Goal: Task Accomplishment & Management: Complete application form

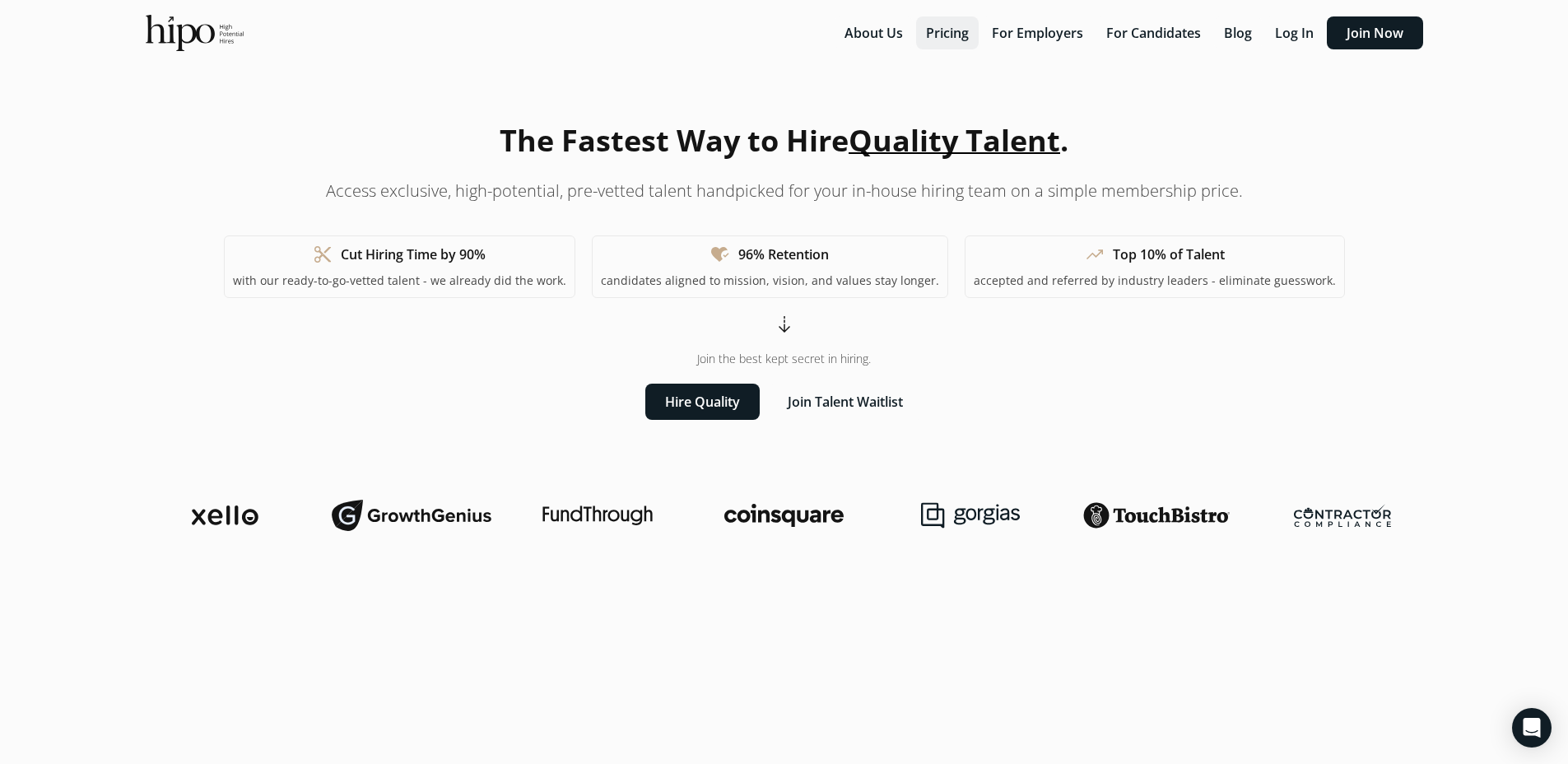
click at [955, 44] on button "Pricing" at bounding box center [947, 32] width 62 height 33
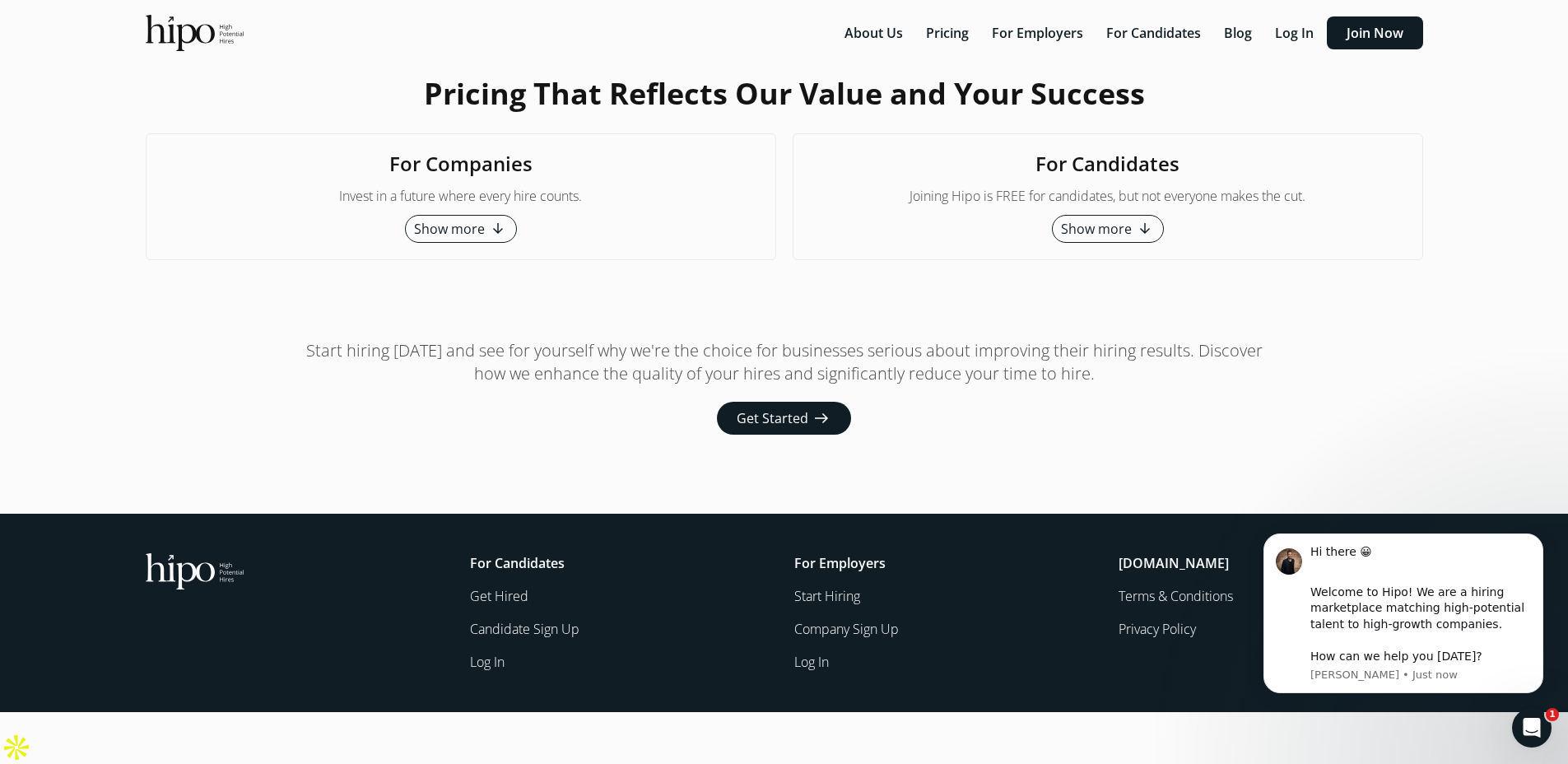
click at [1529, 529] on div "Hi there 😀 ​ Welcome to Hipo! We are a hiring marketplace matching high-potenti…" at bounding box center [1403, 590] width 303 height 206
click at [445, 243] on button "Show more arrow_downward_alt" at bounding box center [461, 229] width 112 height 28
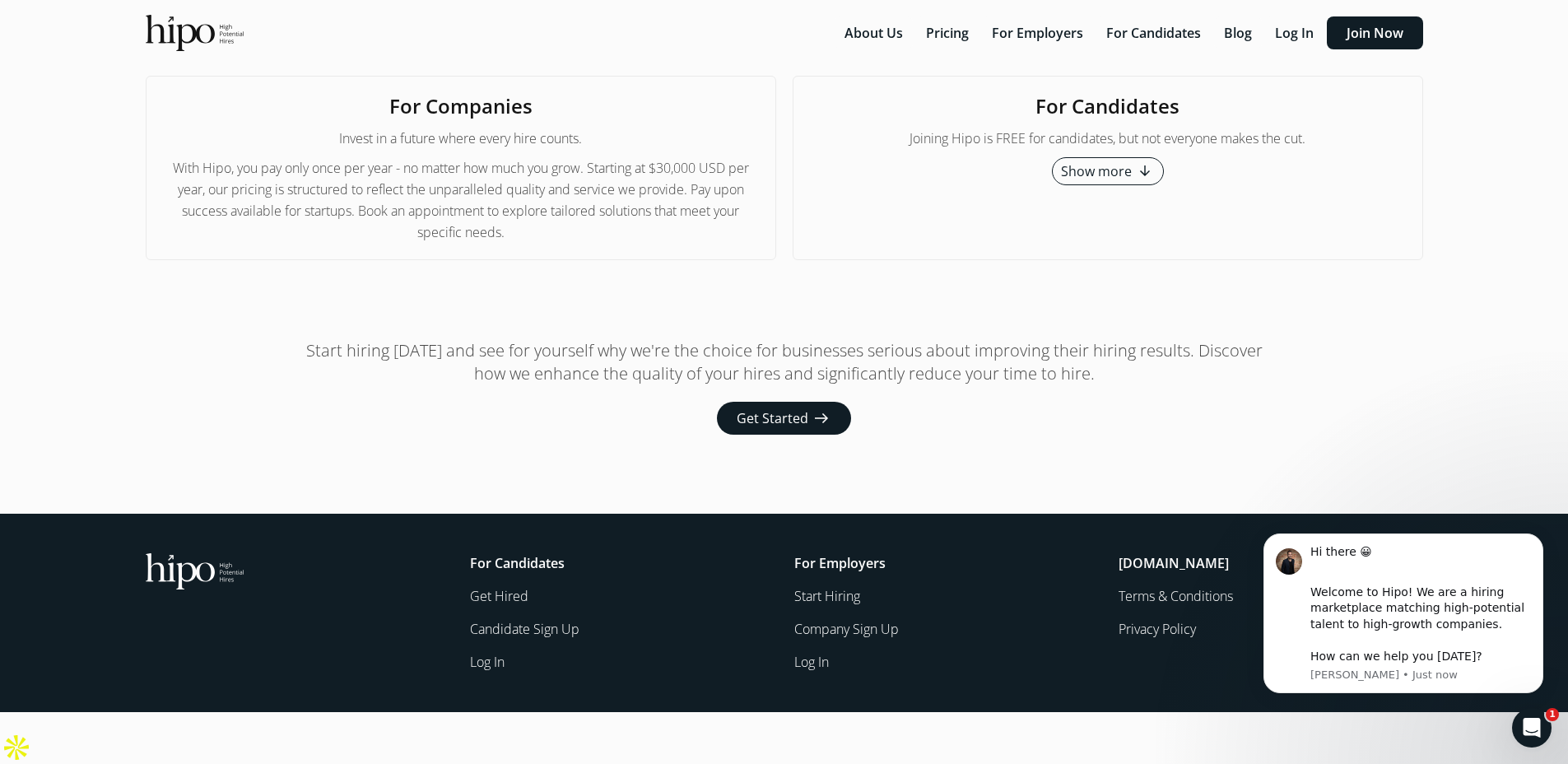
scroll to position [5355, 0]
click at [754, 422] on span "Get Started" at bounding box center [773, 418] width 72 height 20
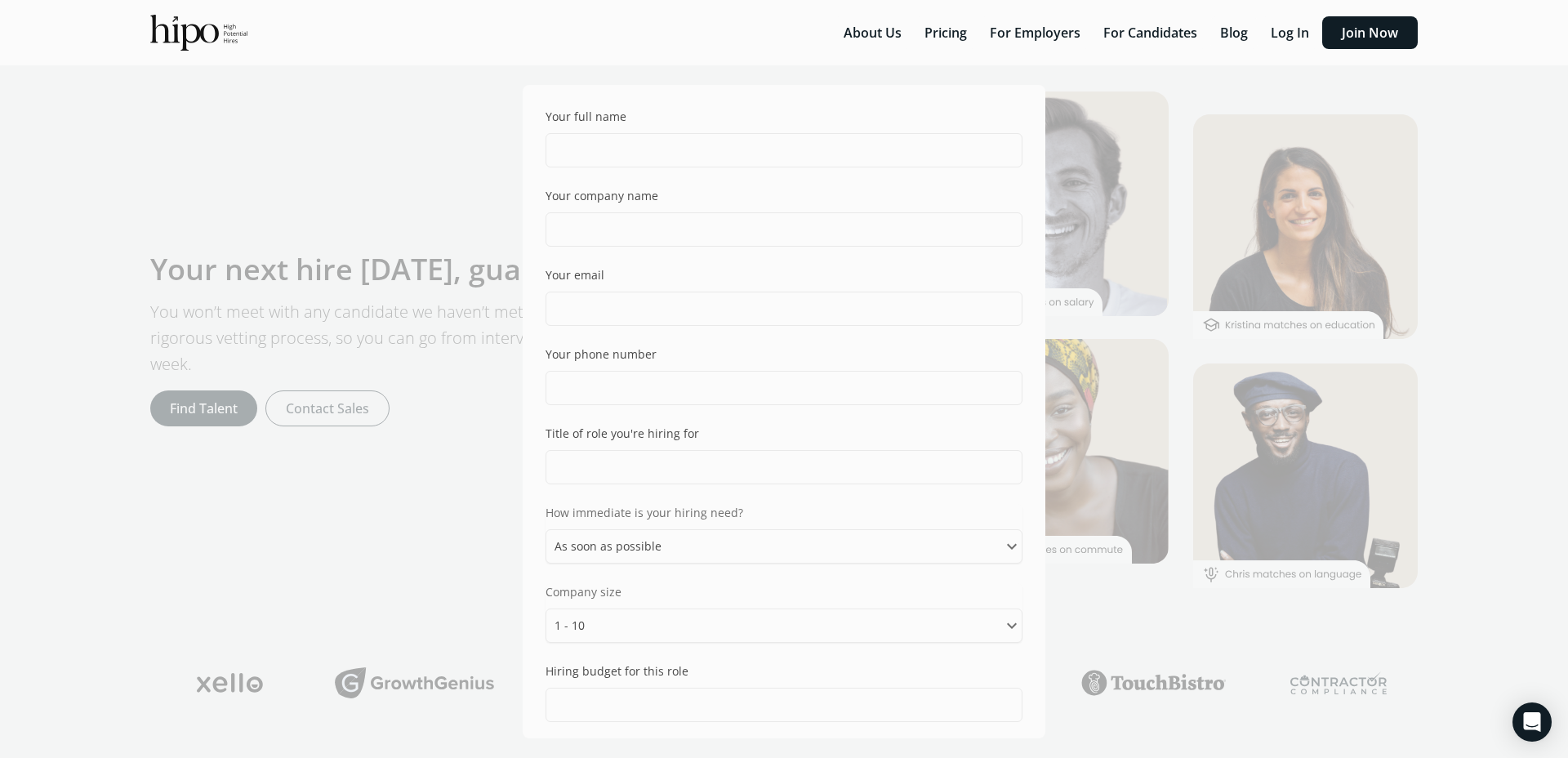
select select "ASAP"
select select "one_ten"
select select "can"
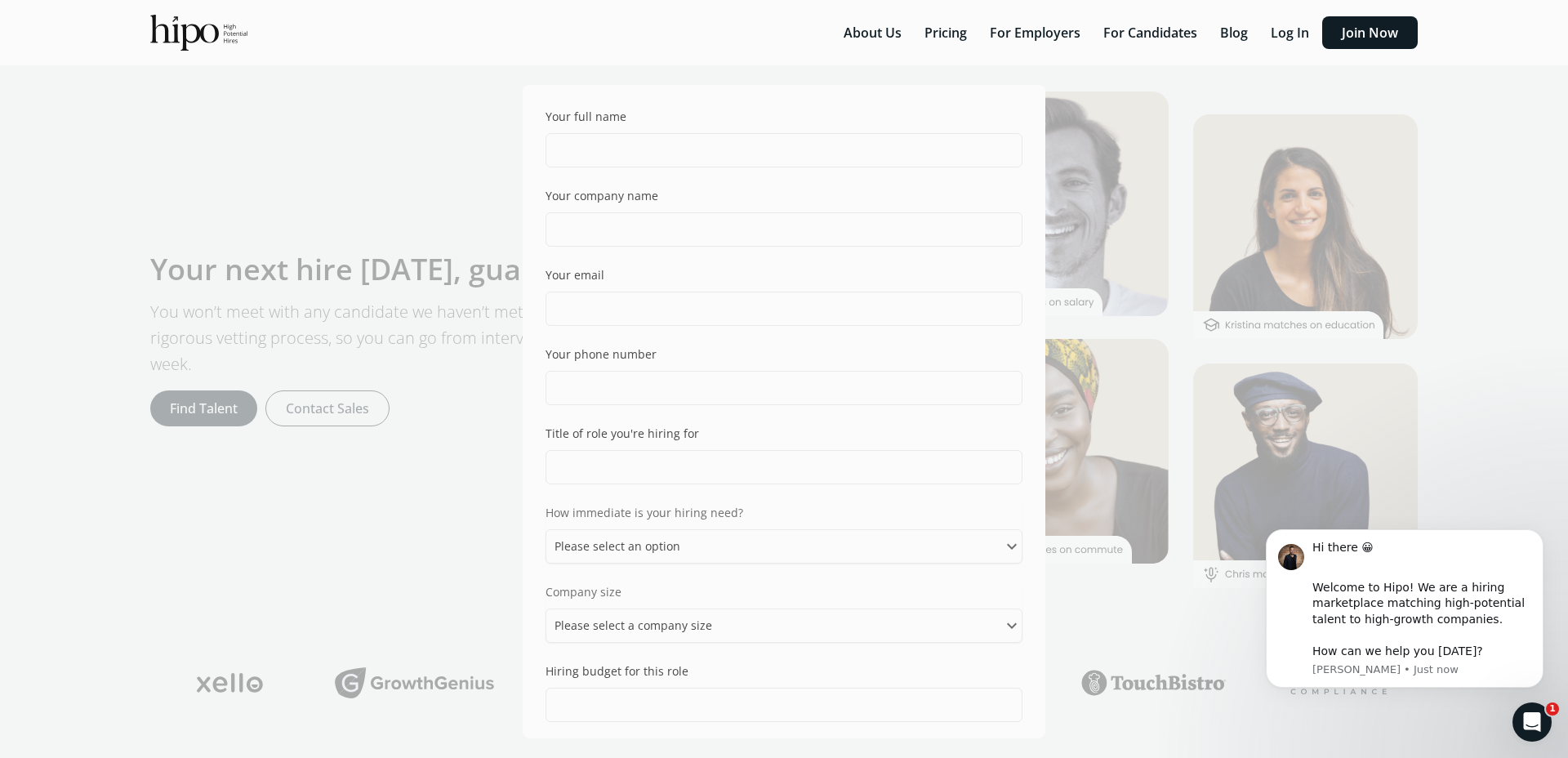
click at [150, 49] on img at bounding box center [198, 32] width 97 height 36
